Goal: Task Accomplishment & Management: Use online tool/utility

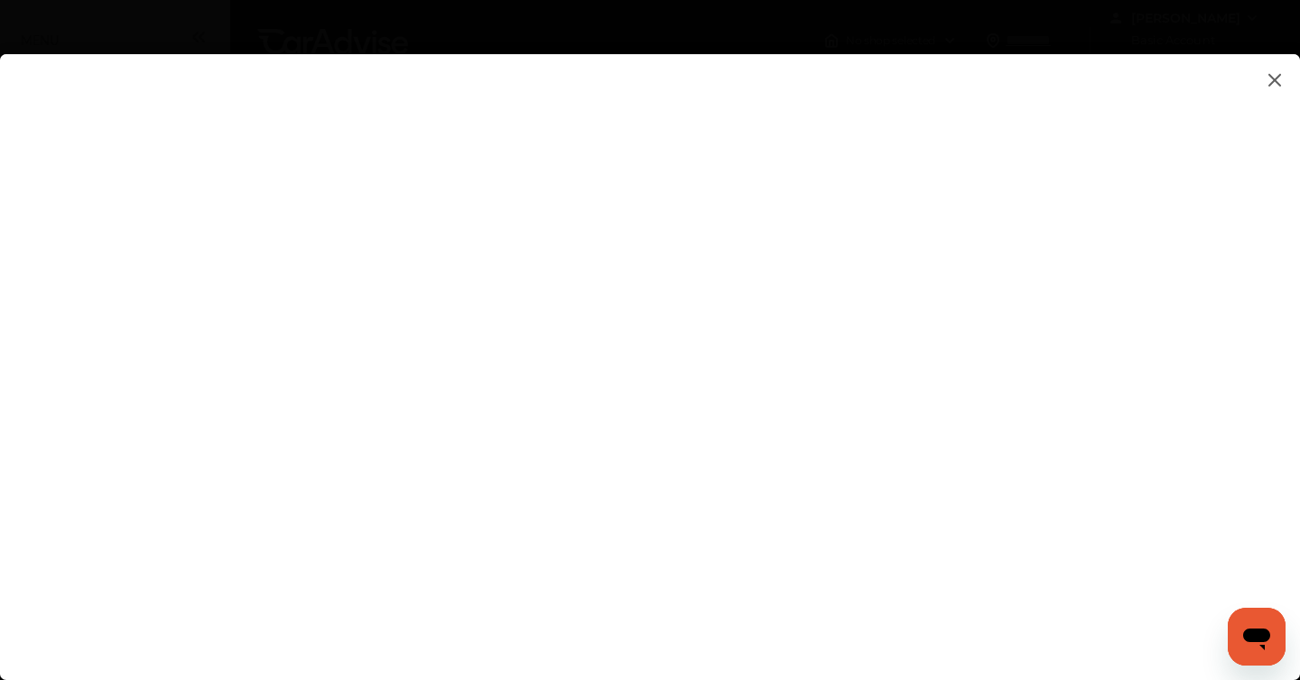
click at [1277, 80] on img at bounding box center [1275, 80] width 22 height 23
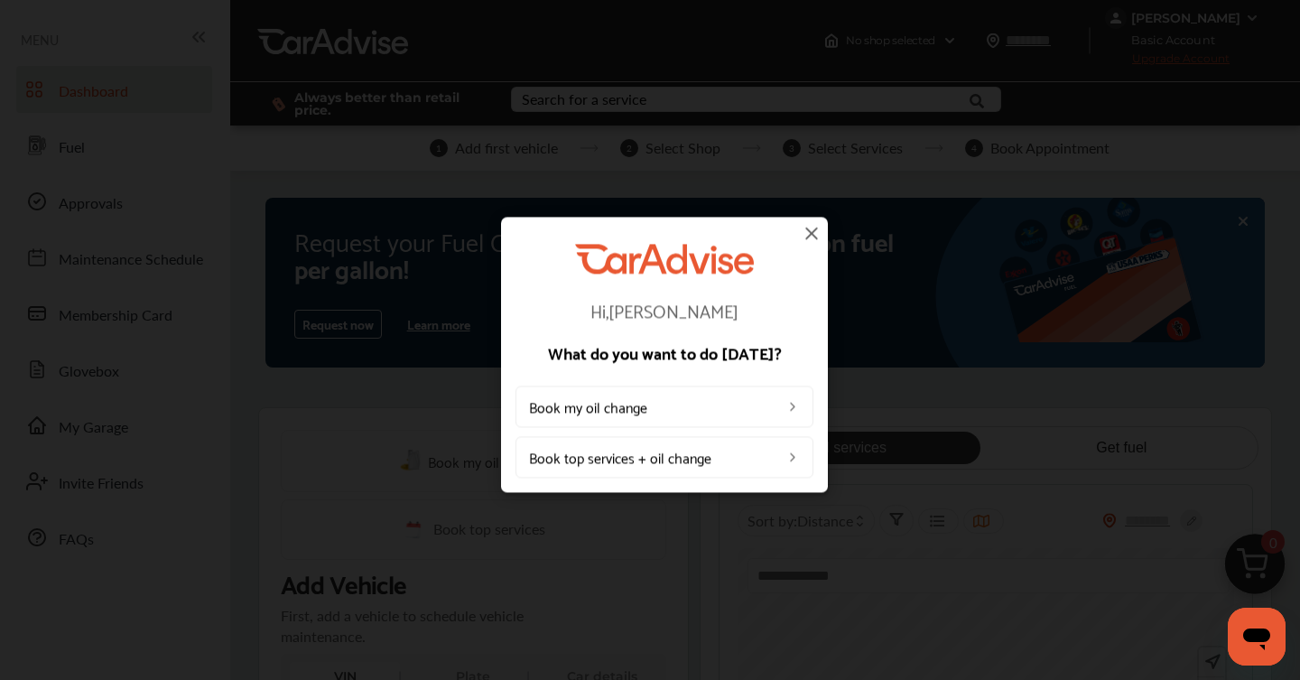
click at [802, 394] on link "Book my oil change" at bounding box center [664, 406] width 298 height 42
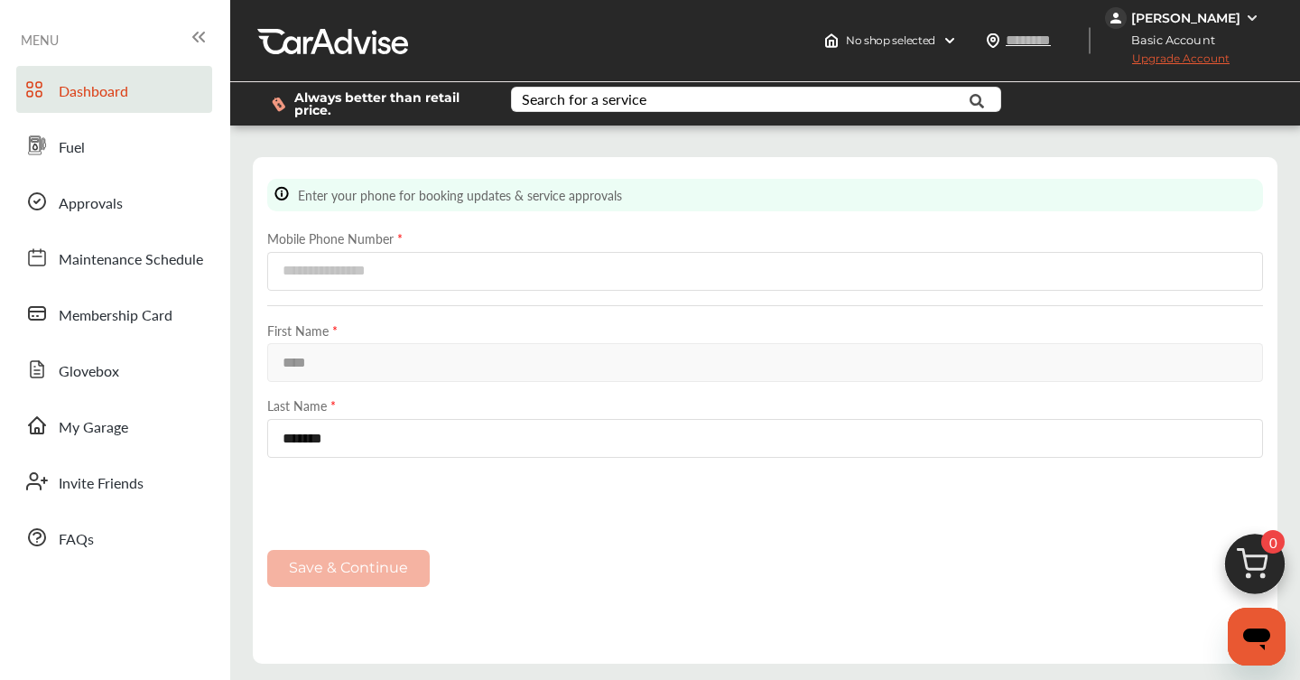
click at [116, 98] on span "Dashboard" at bounding box center [94, 91] width 70 height 23
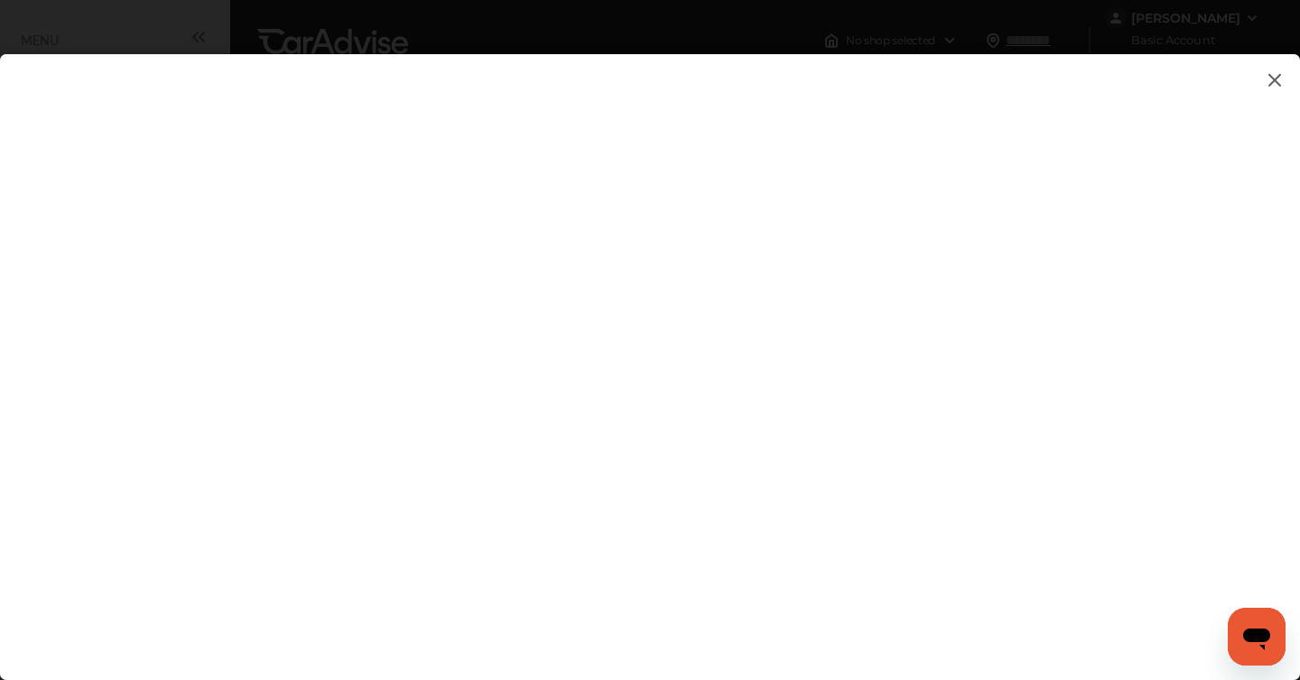
click at [1274, 83] on img at bounding box center [1275, 80] width 22 height 23
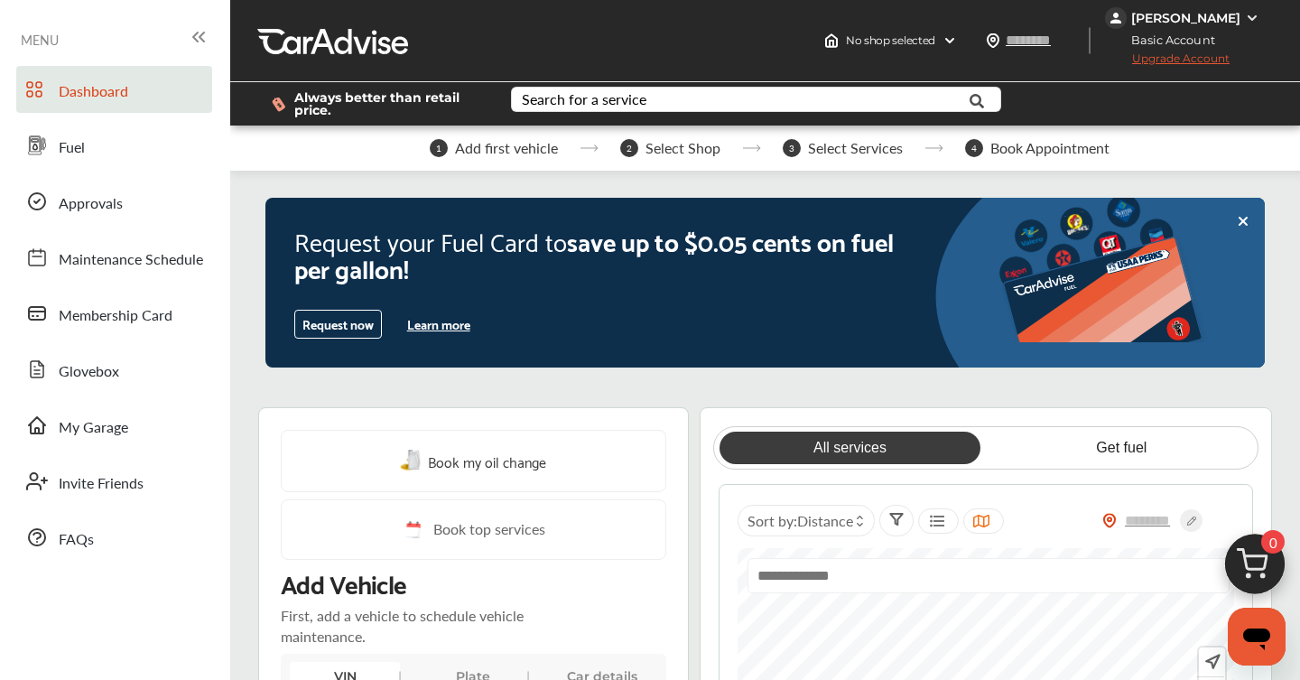
click at [1247, 17] on img at bounding box center [1252, 18] width 14 height 14
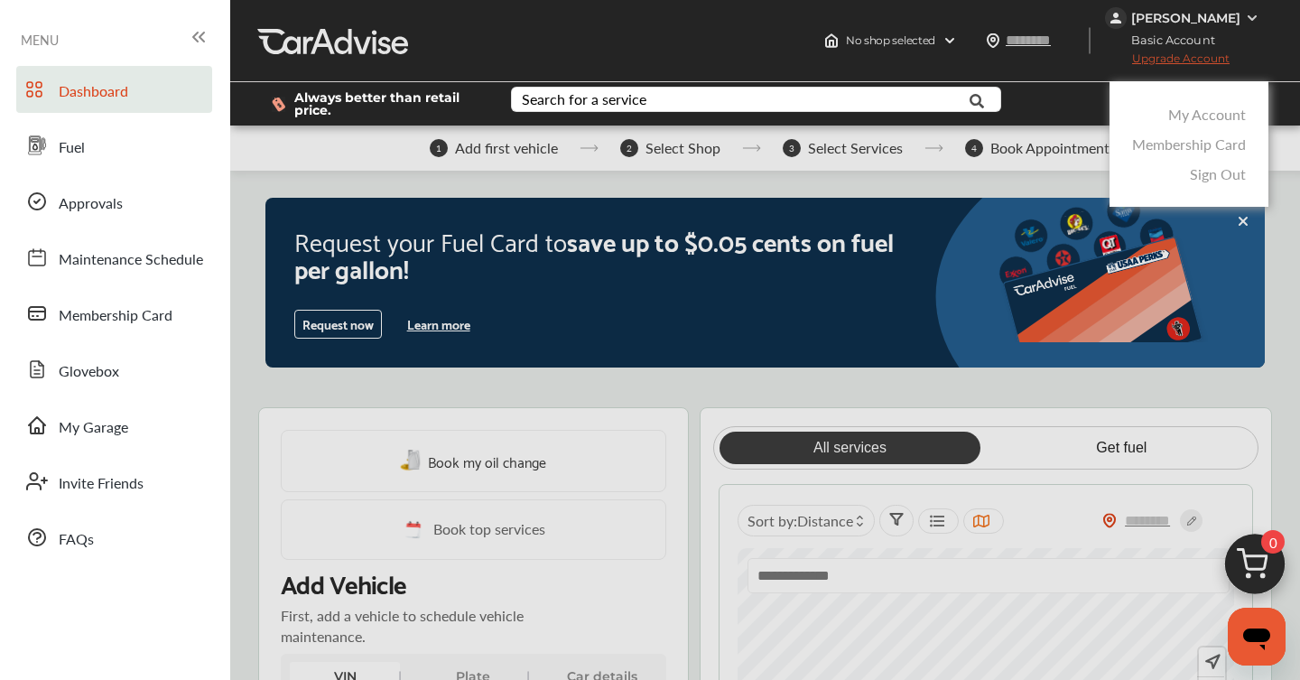
click at [1202, 145] on link "Membership Card" at bounding box center [1189, 144] width 114 height 21
